Goal: Book appointment/travel/reservation

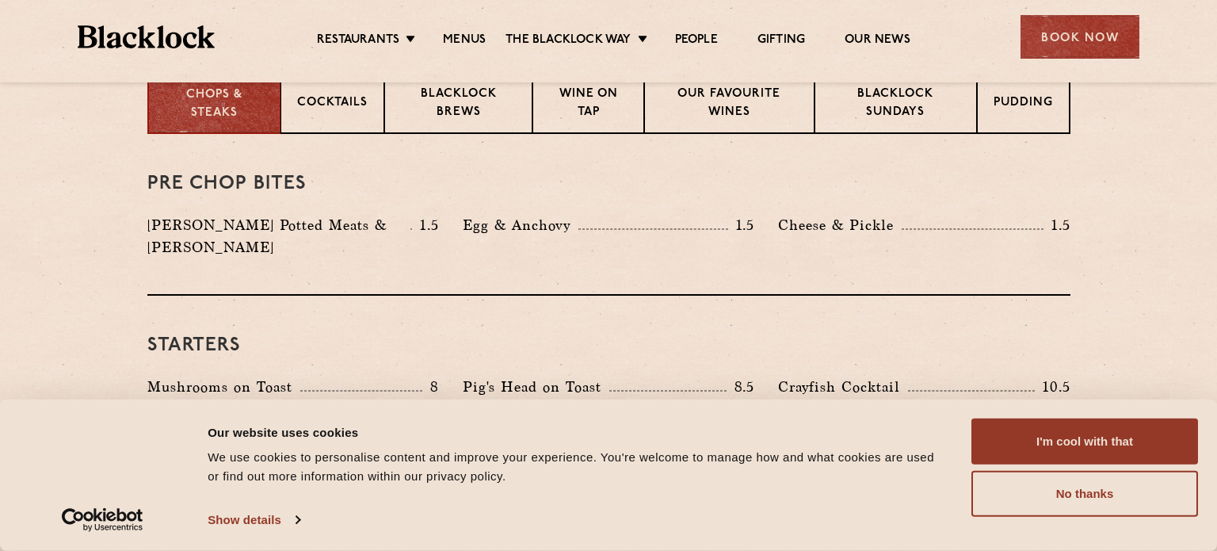
click at [1131, 438] on button "I'm cool with that" at bounding box center [1084, 441] width 227 height 46
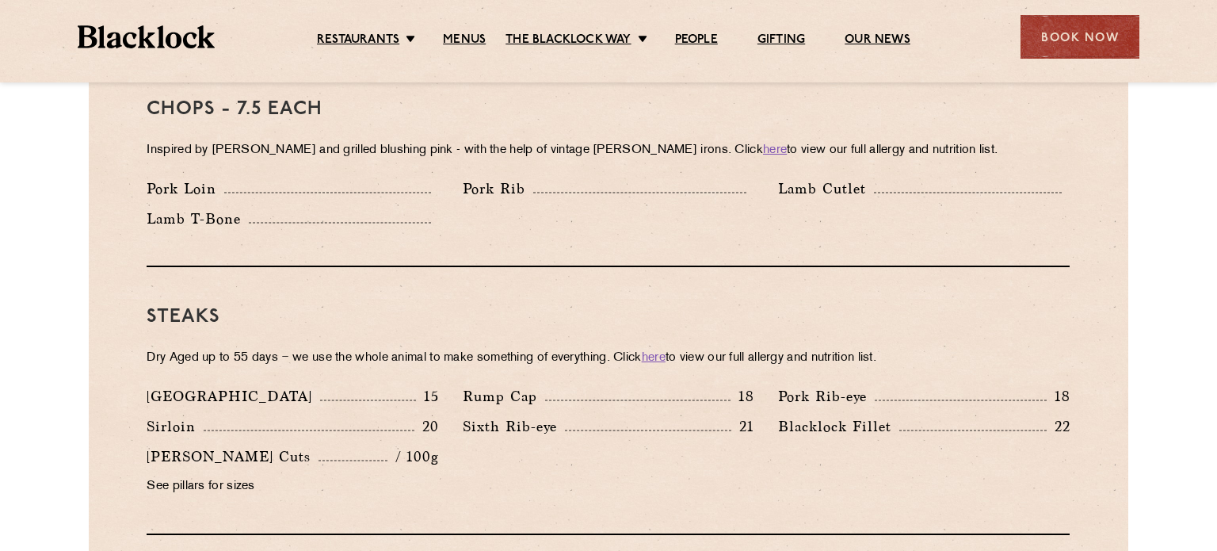
scroll to position [1381, 0]
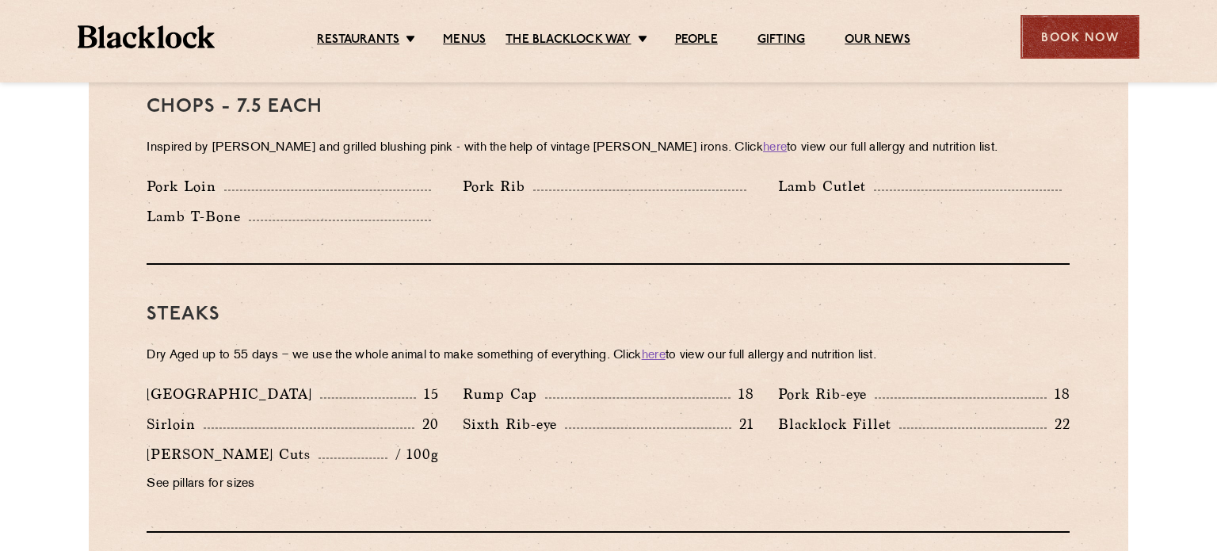
click at [1040, 27] on div "Book Now" at bounding box center [1079, 37] width 119 height 44
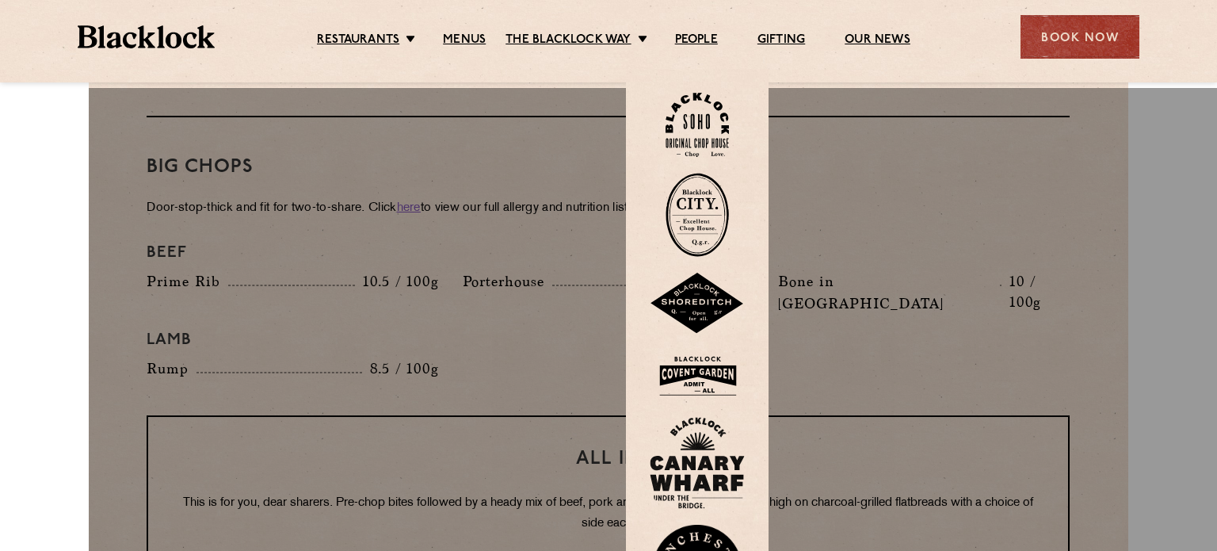
scroll to position [1806, 0]
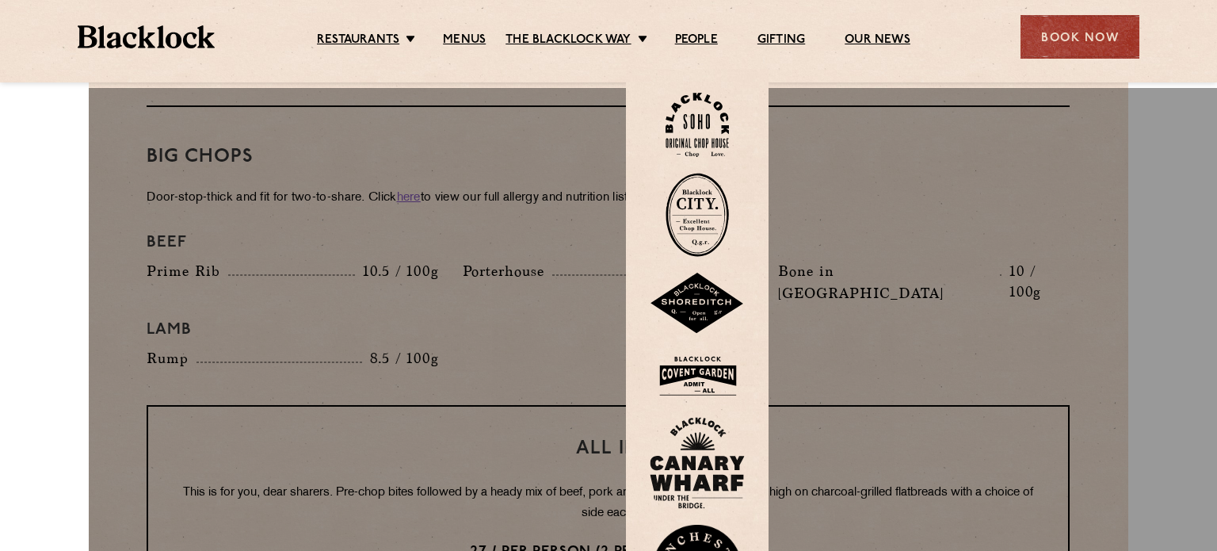
click at [699, 173] on img at bounding box center [696, 215] width 63 height 84
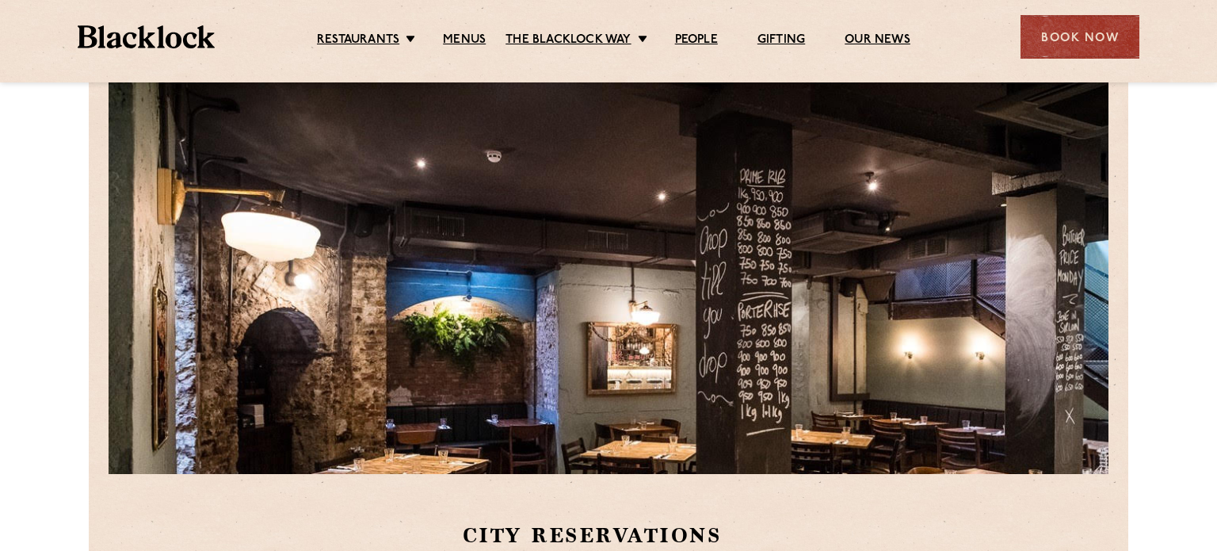
scroll to position [217, 0]
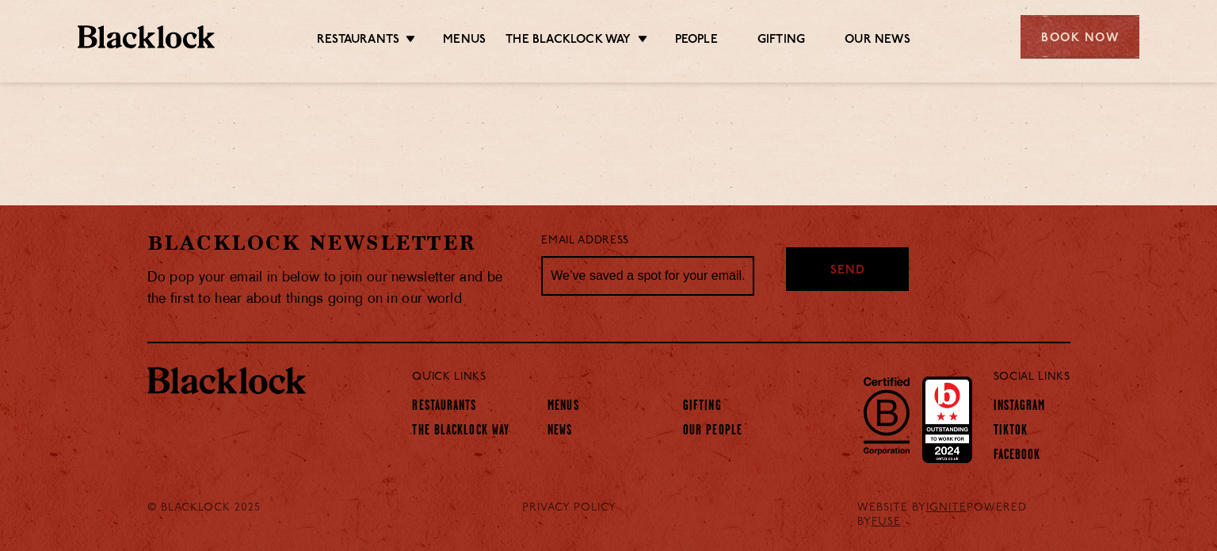
scroll to position [977, 0]
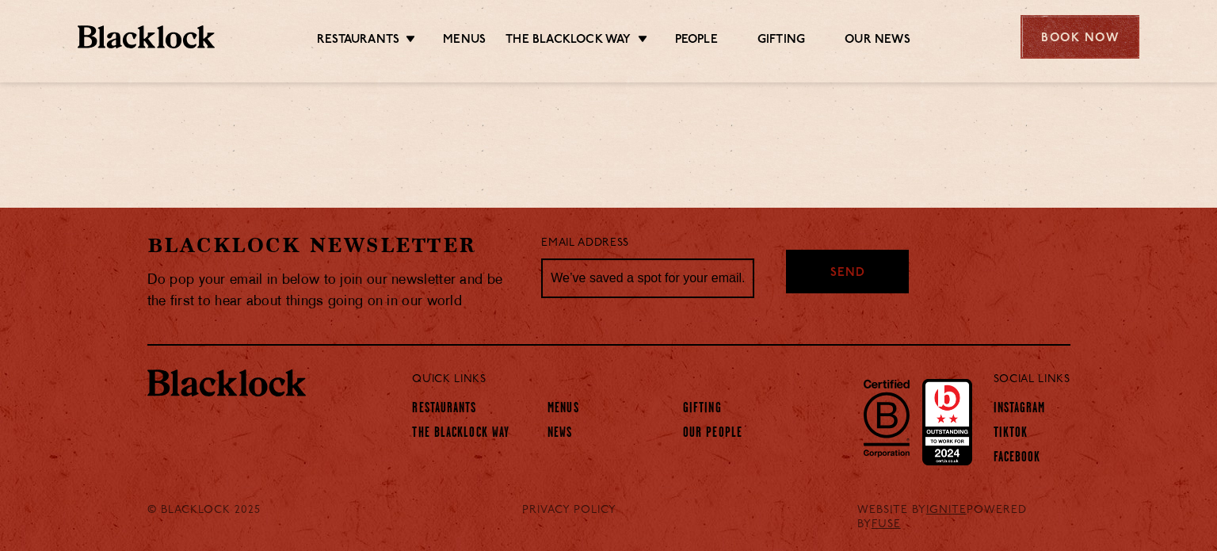
click at [1058, 37] on div "Book Now" at bounding box center [1079, 37] width 119 height 44
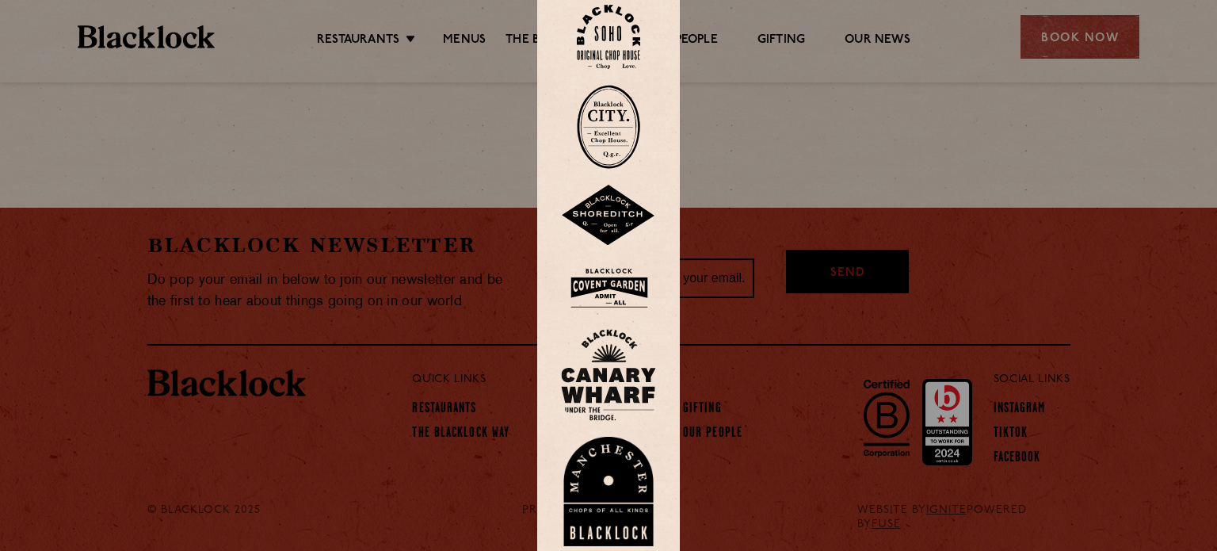
click at [616, 120] on div at bounding box center [608, 275] width 1217 height 551
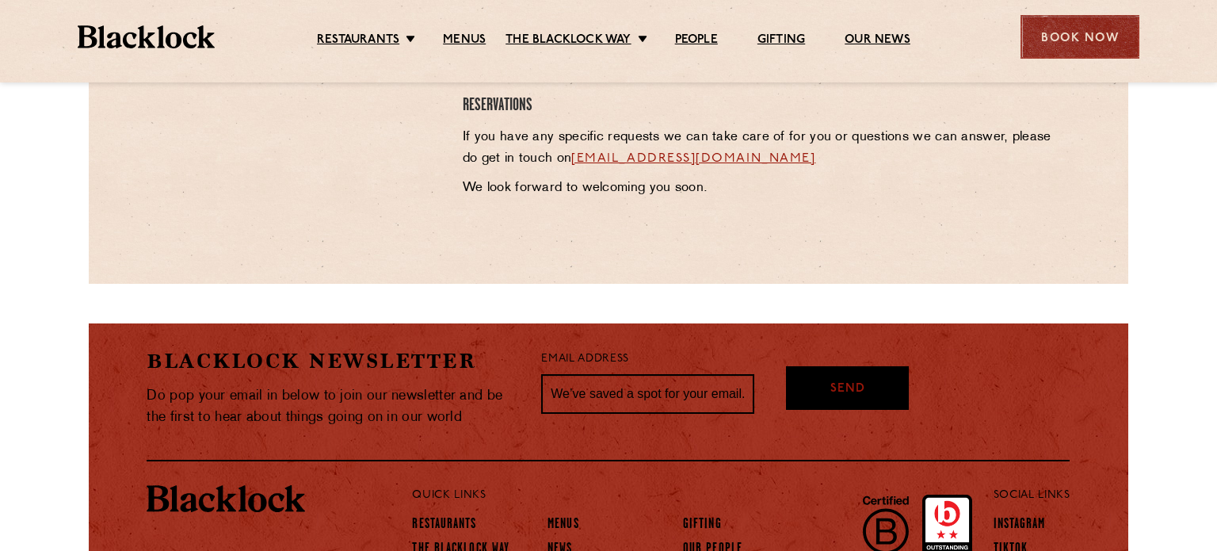
click at [1088, 39] on div "Book Now" at bounding box center [1079, 37] width 119 height 44
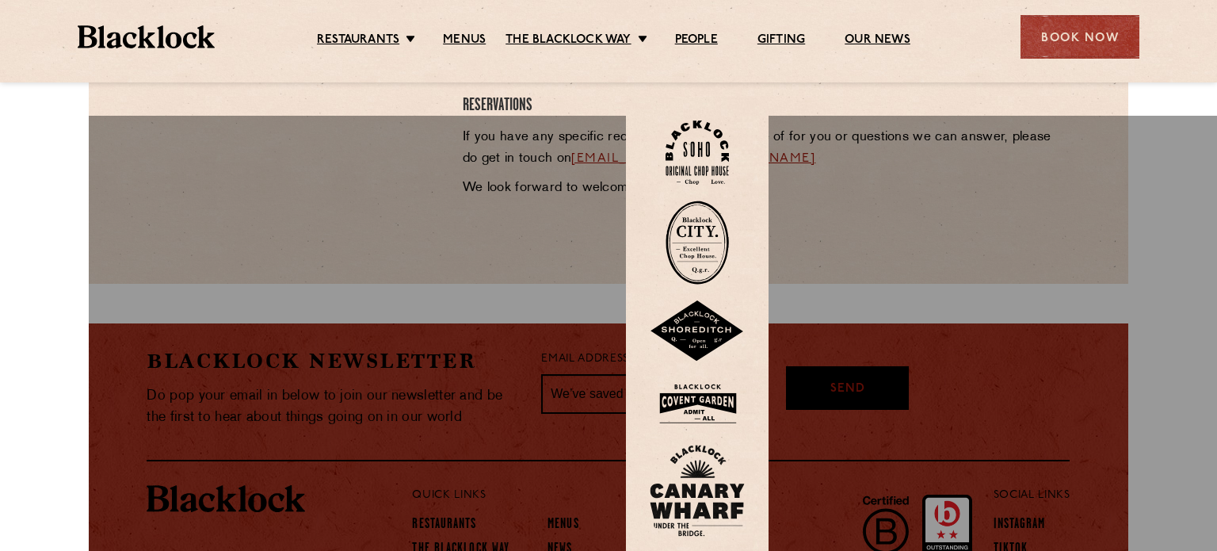
click at [700, 200] on img at bounding box center [696, 242] width 63 height 84
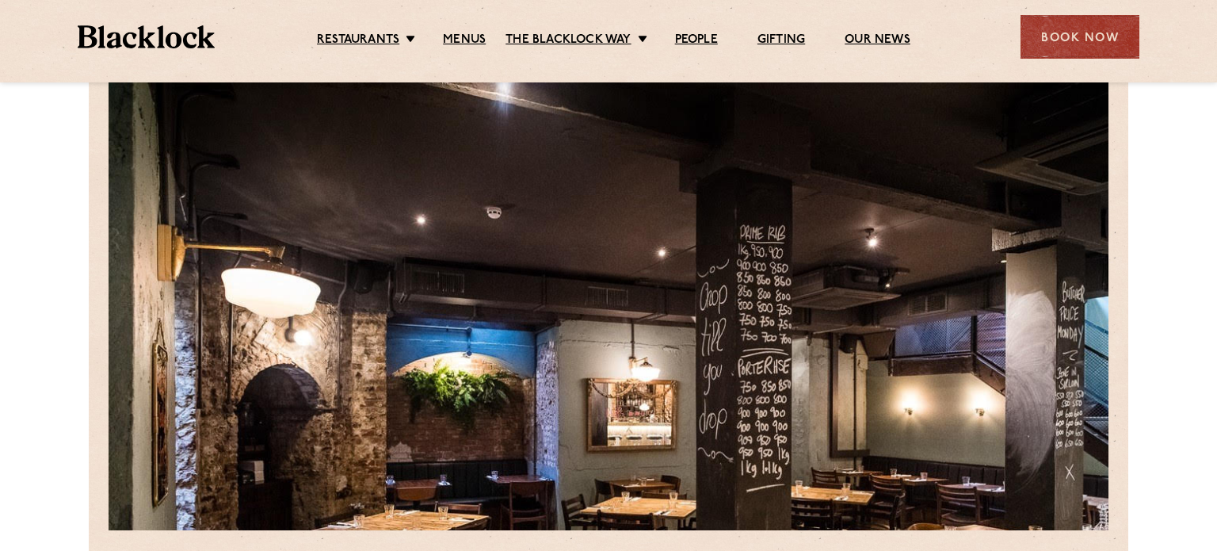
scroll to position [157, 0]
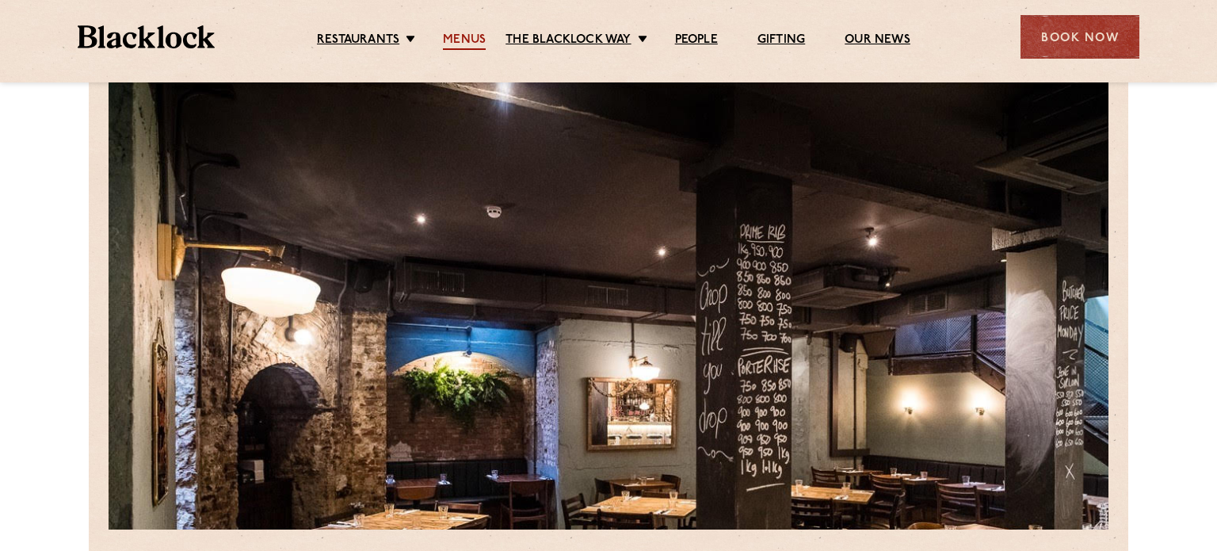
click at [461, 44] on link "Menus" at bounding box center [464, 40] width 43 height 17
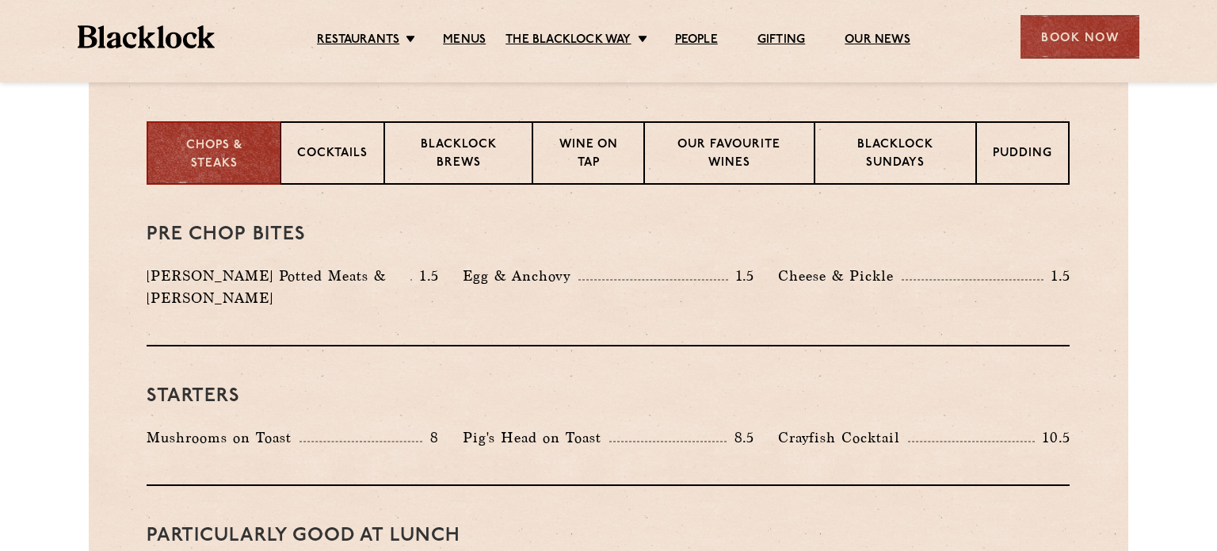
scroll to position [795, 0]
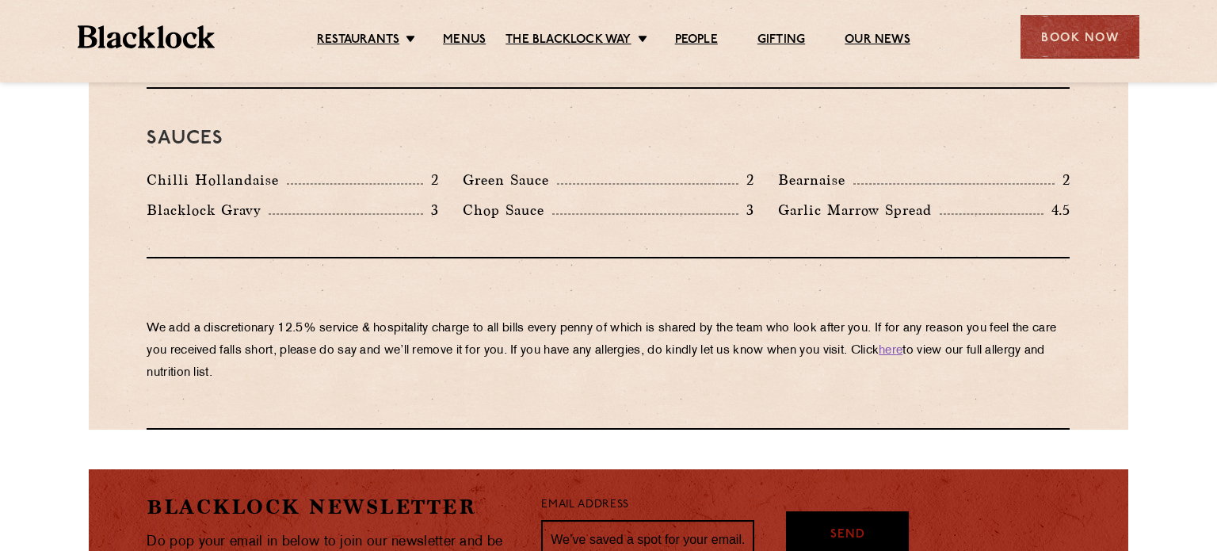
scroll to position [2943, 0]
